Goal: Transaction & Acquisition: Obtain resource

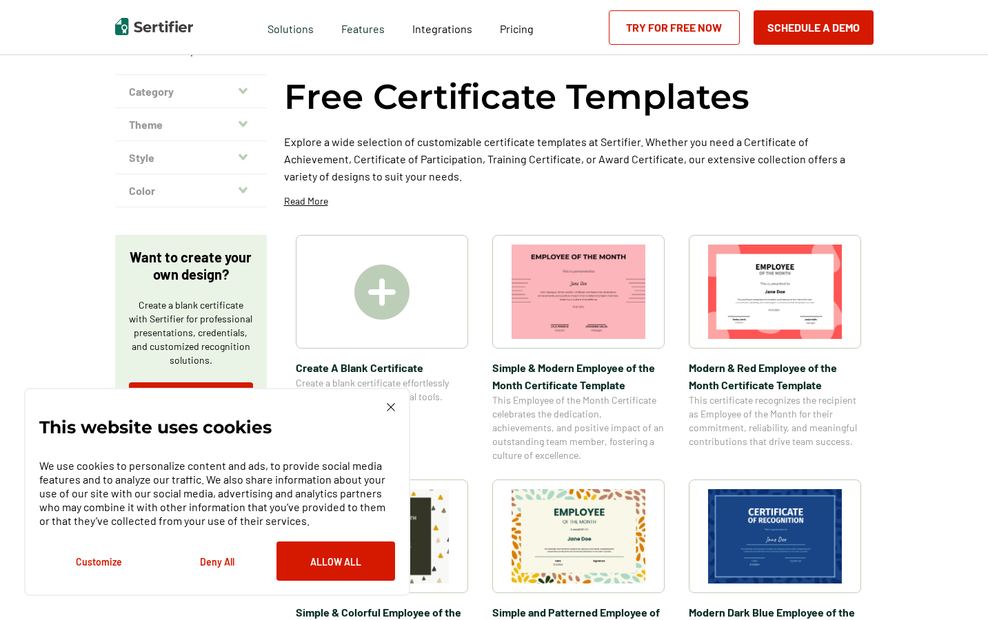
scroll to position [71, 0]
click at [389, 407] on img at bounding box center [391, 407] width 8 height 8
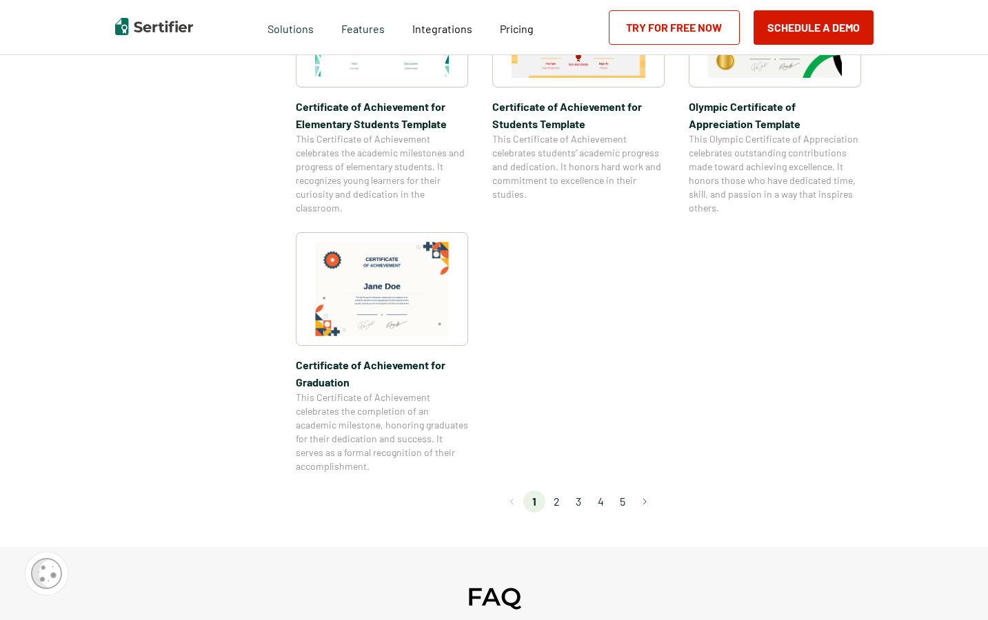
scroll to position [1089, 0]
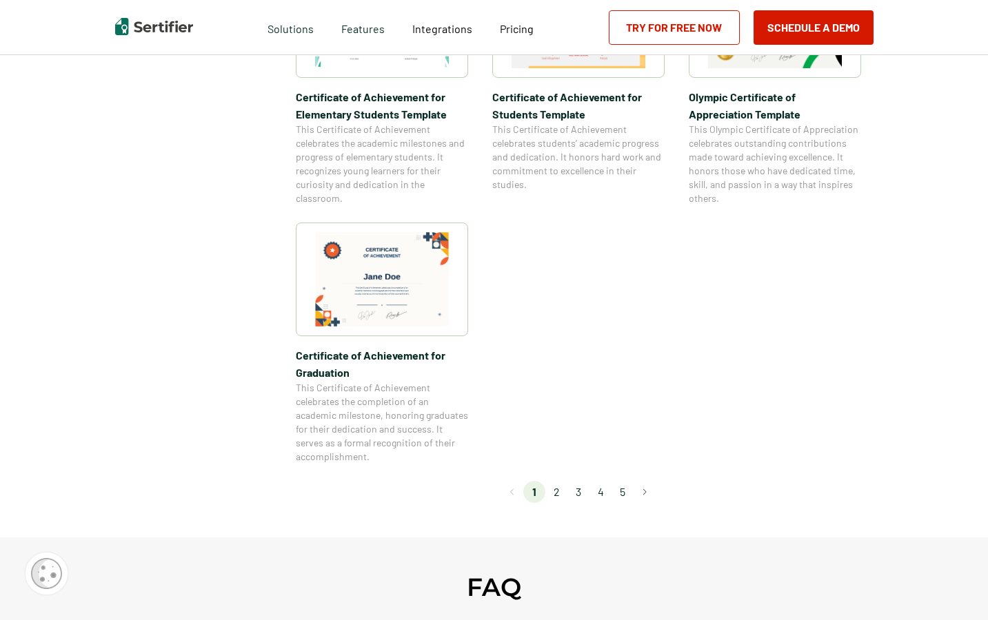
click at [560, 494] on li "2" at bounding box center [556, 492] width 22 height 22
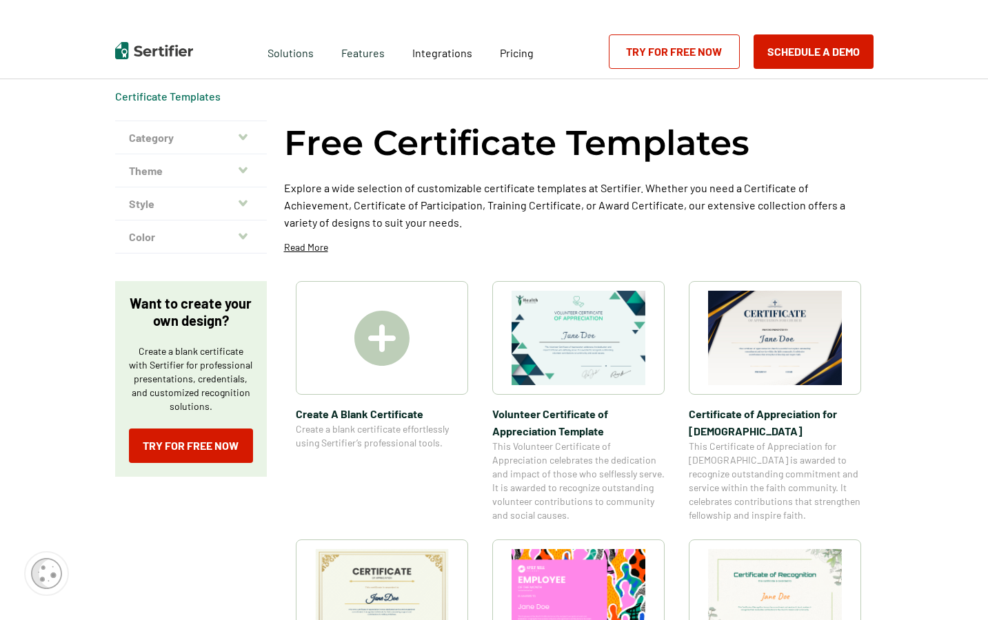
scroll to position [32, 0]
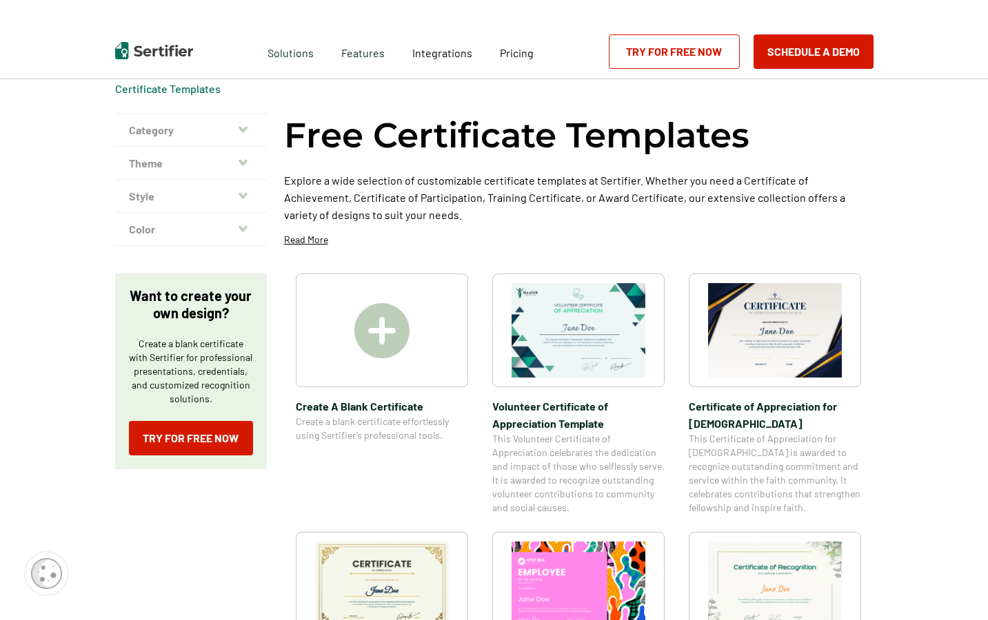
click at [573, 360] on img at bounding box center [578, 330] width 134 height 94
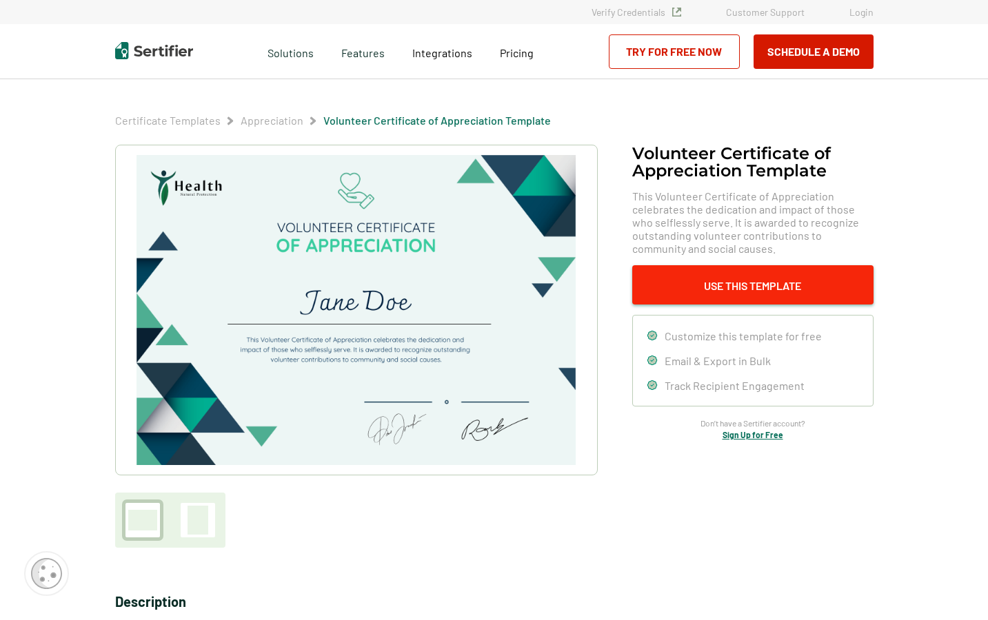
click at [720, 288] on button "Use This Template" at bounding box center [752, 284] width 241 height 39
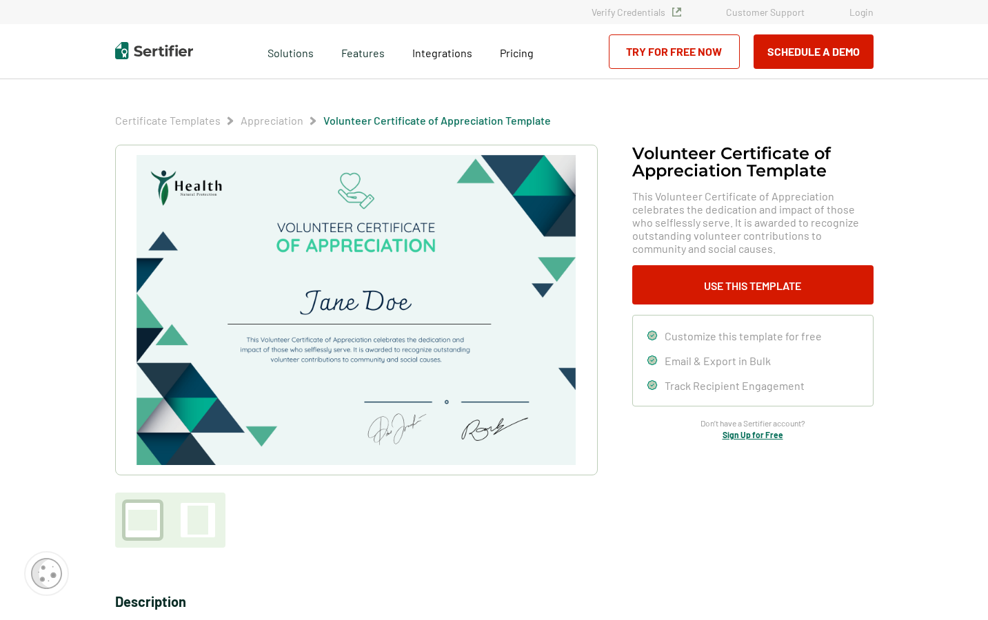
click at [809, 305] on div "Volunteer Certificate of Appreciation Template This Volunteer Certificate of Ap…" at bounding box center [752, 292] width 241 height 295
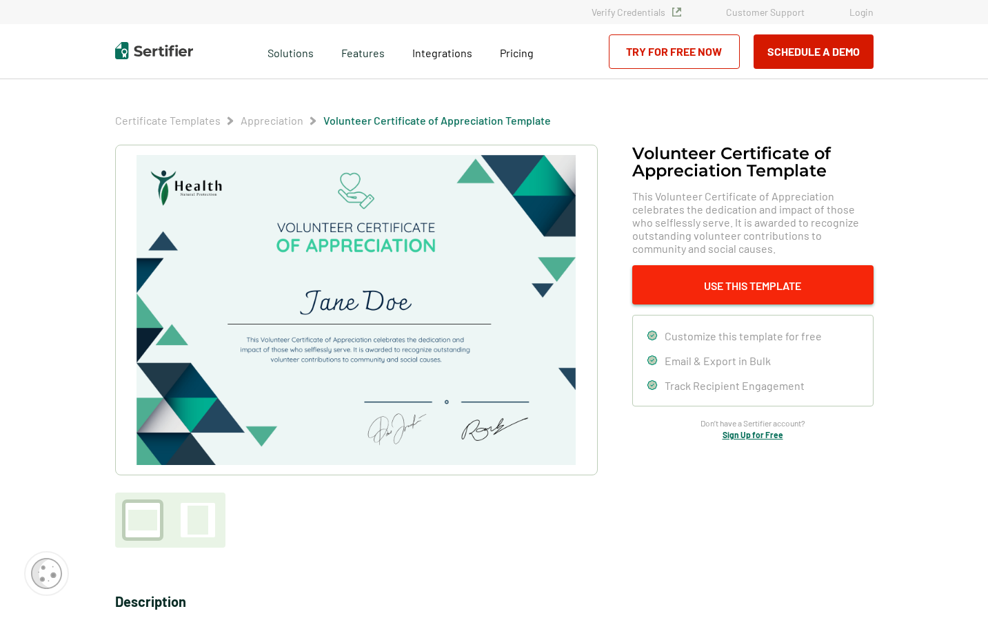
click at [809, 281] on button "Use This Template" at bounding box center [752, 284] width 241 height 39
click at [743, 288] on button "Use This Template" at bounding box center [752, 284] width 241 height 39
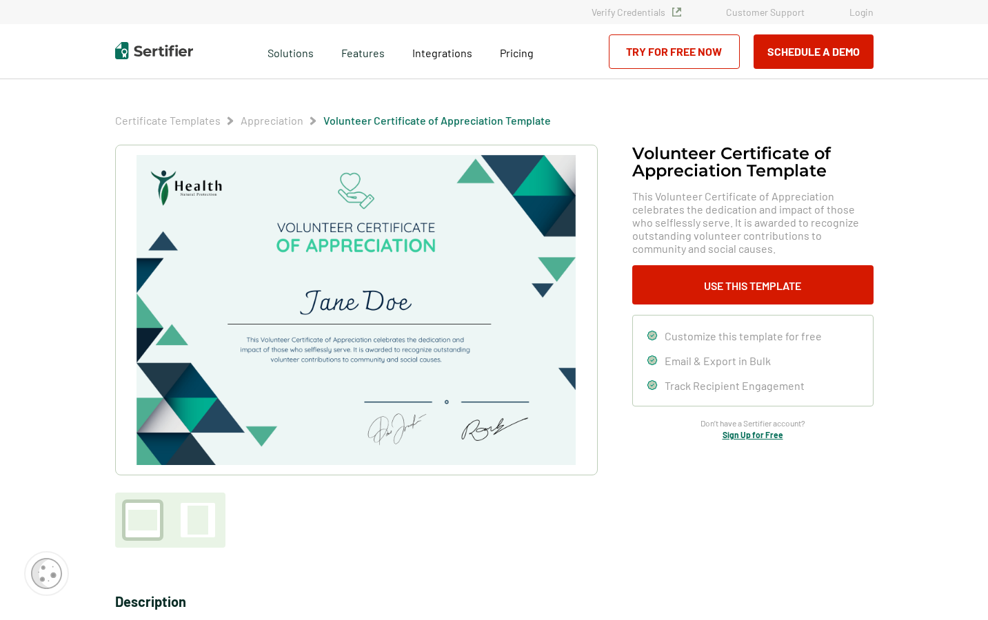
click at [424, 269] on img at bounding box center [355, 310] width 438 height 310
click at [414, 234] on img at bounding box center [355, 310] width 438 height 310
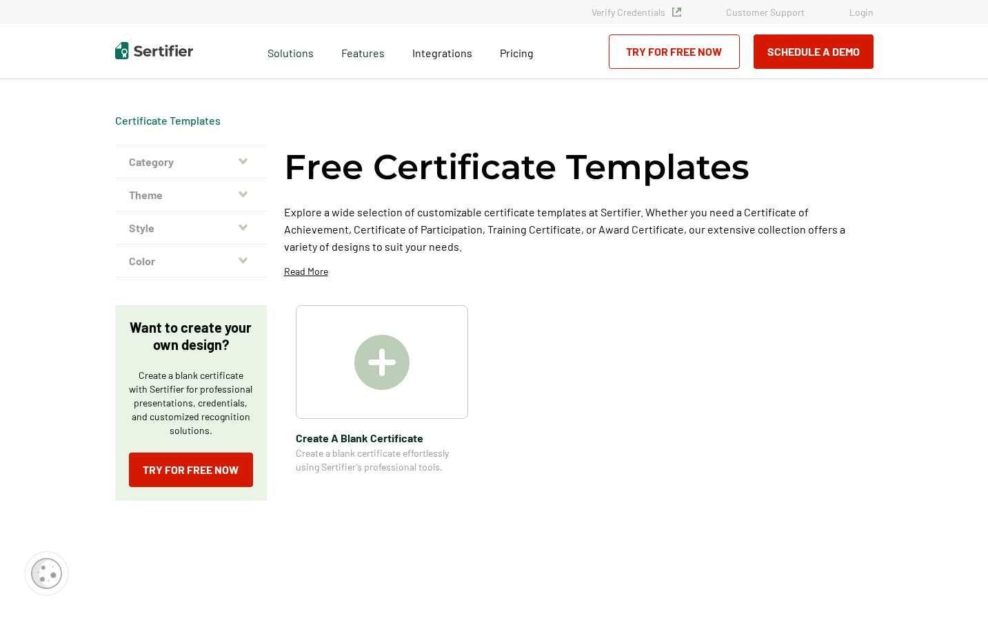
scroll to position [32, 0]
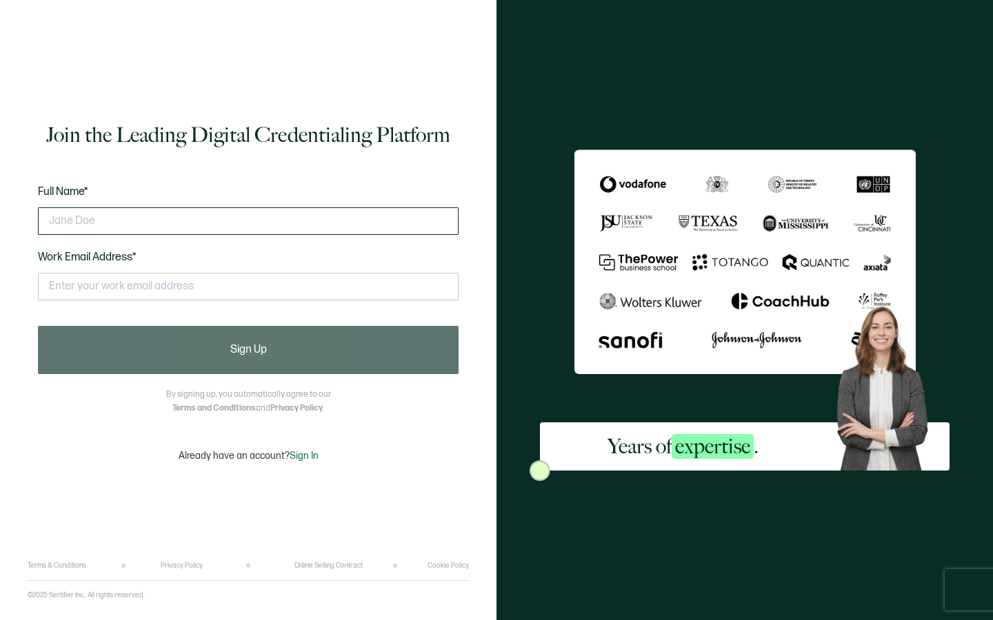
click at [349, 224] on input "text" at bounding box center [248, 221] width 420 height 28
type input "[PERSON_NAME]"
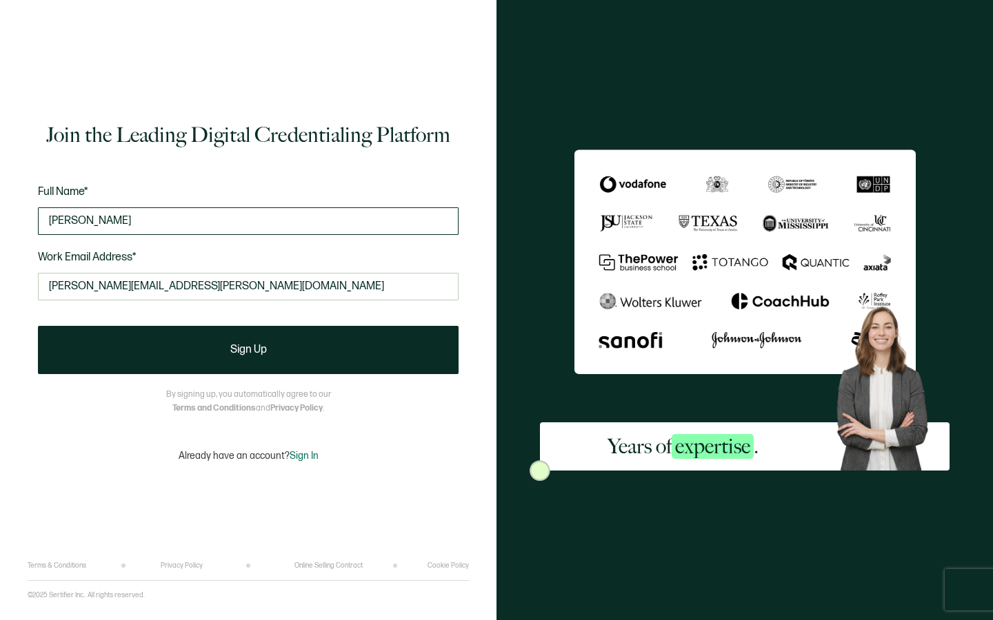
type input "ashley.choi@mssm.edu"
